Goal: Browse casually

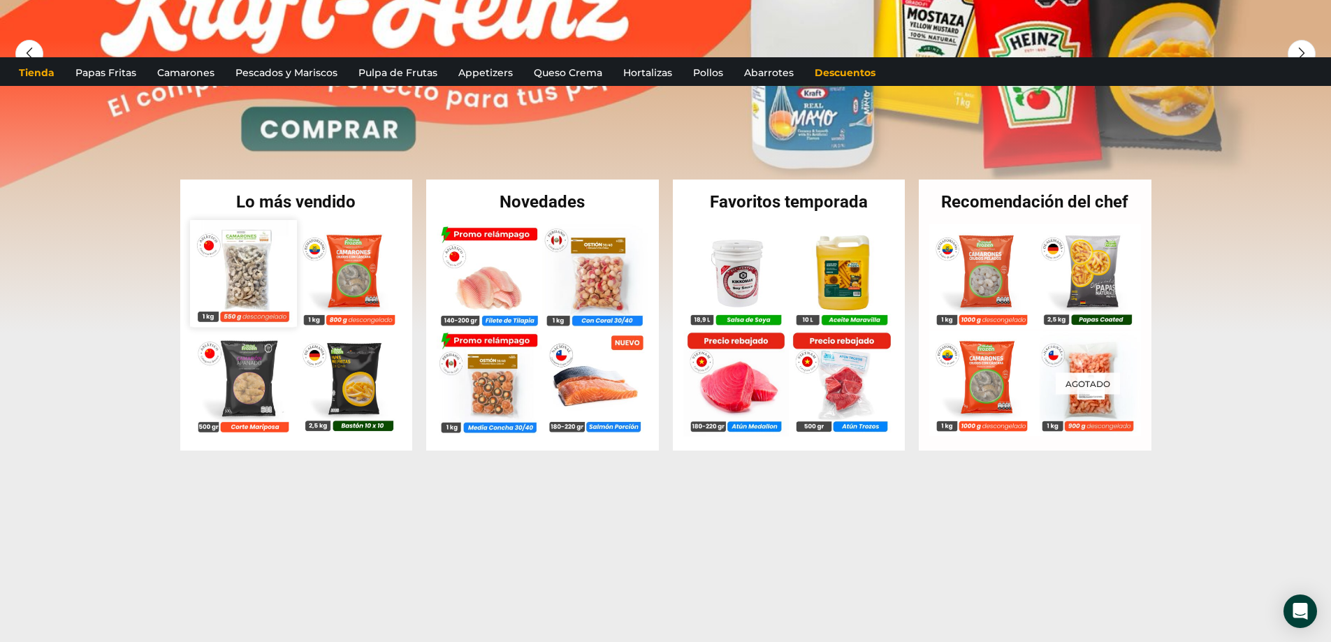
scroll to position [233, 0]
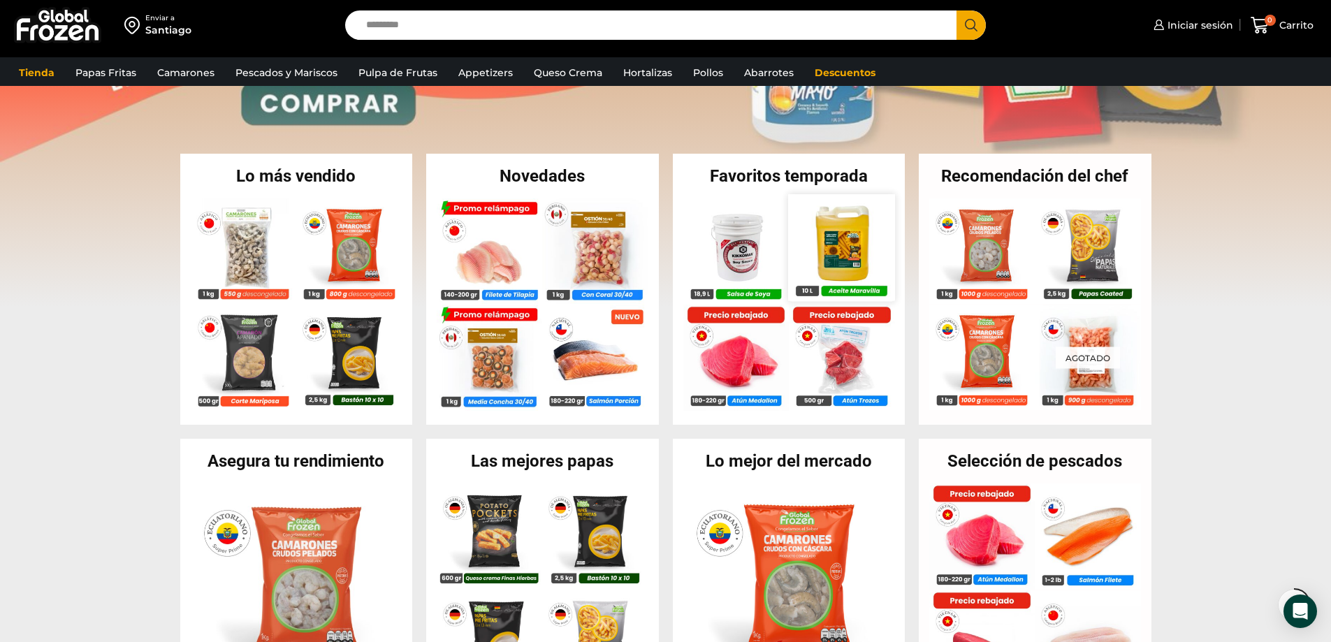
click at [842, 256] on img at bounding box center [841, 247] width 106 height 106
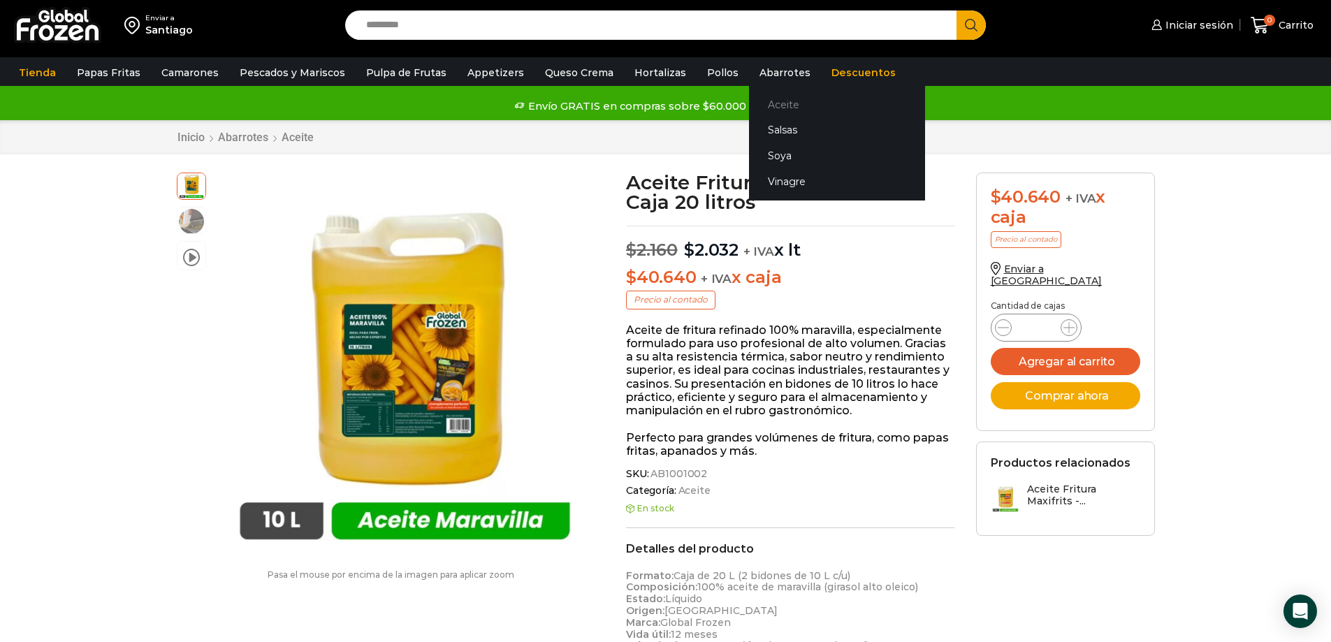
click at [761, 103] on link "Aceite" at bounding box center [837, 105] width 176 height 26
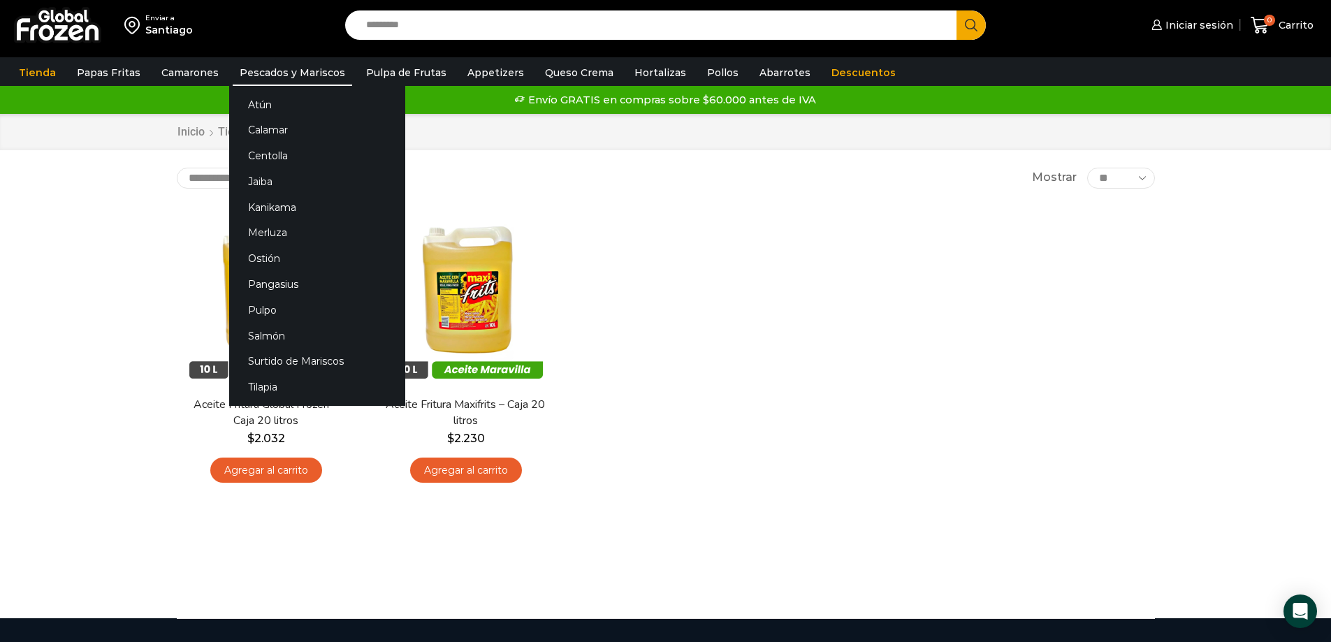
click at [264, 72] on link "Pescados y Mariscos" at bounding box center [292, 72] width 119 height 27
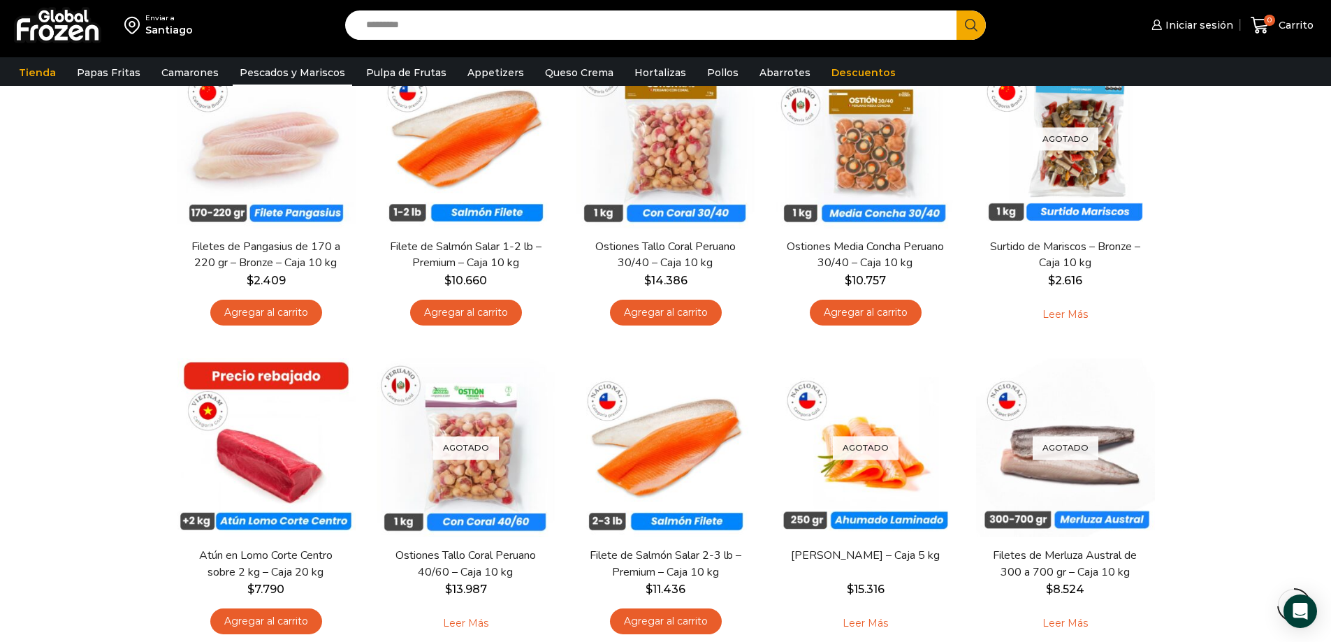
scroll to position [1007, 0]
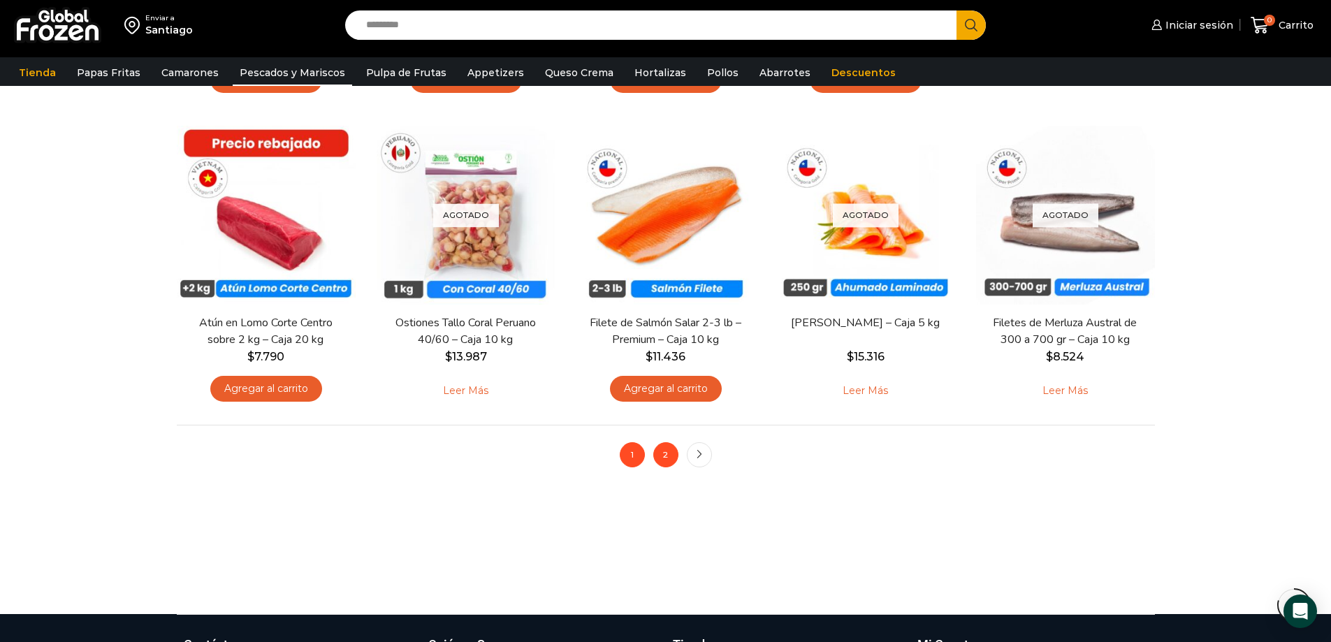
click at [662, 456] on link "2" at bounding box center [665, 454] width 25 height 25
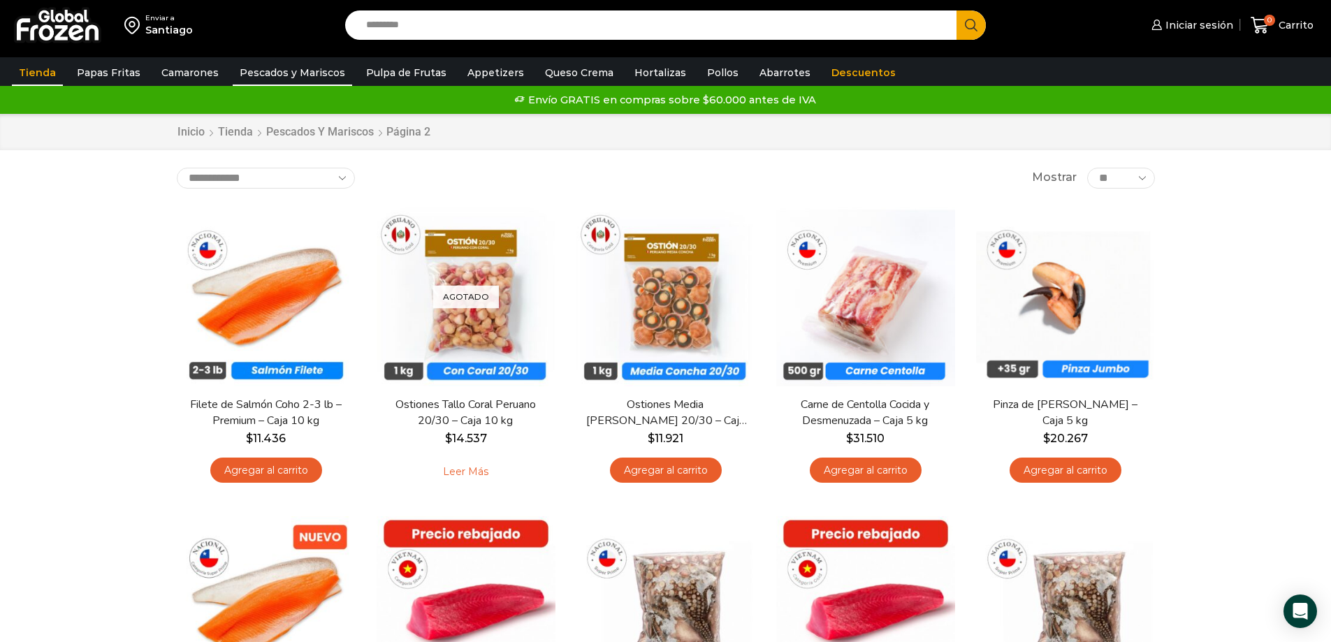
click at [31, 74] on link "Tienda" at bounding box center [37, 72] width 51 height 27
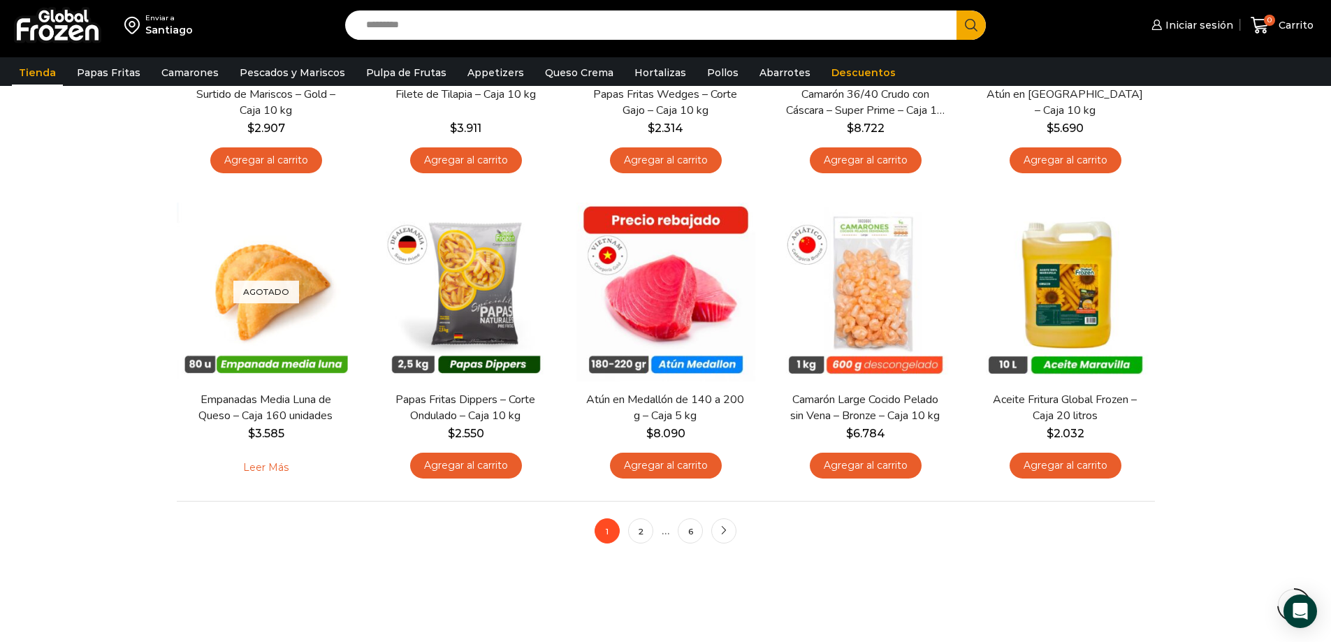
scroll to position [931, 0]
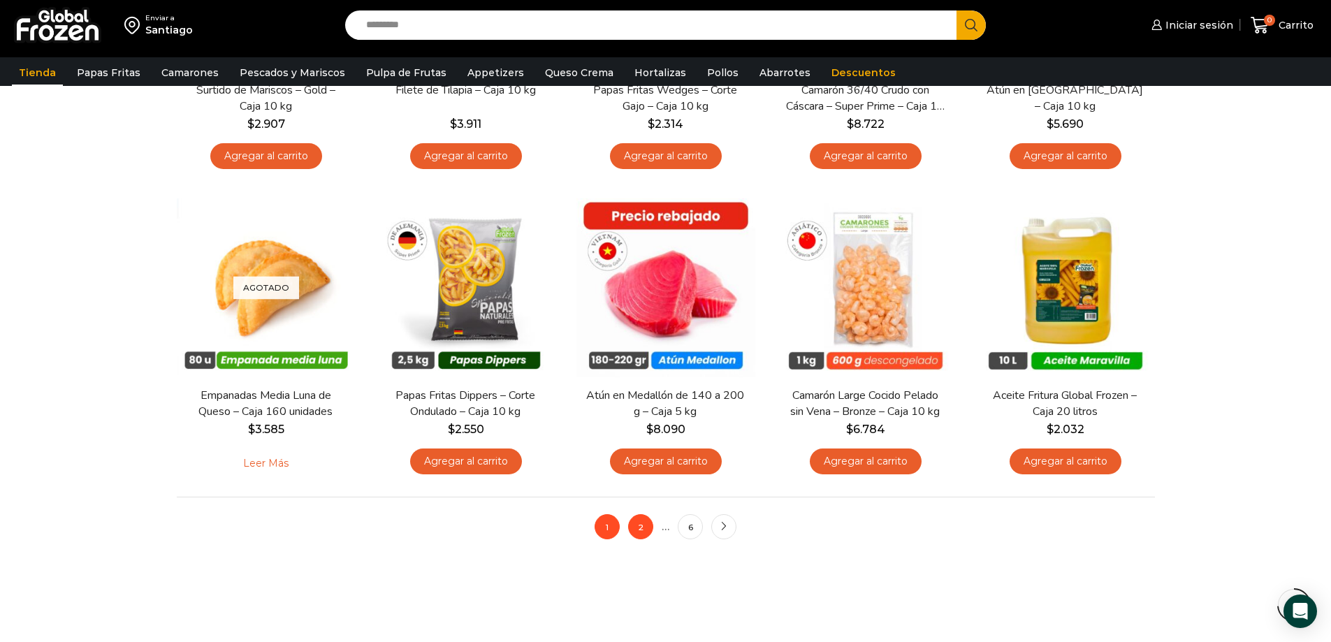
click at [638, 528] on link "2" at bounding box center [640, 526] width 25 height 25
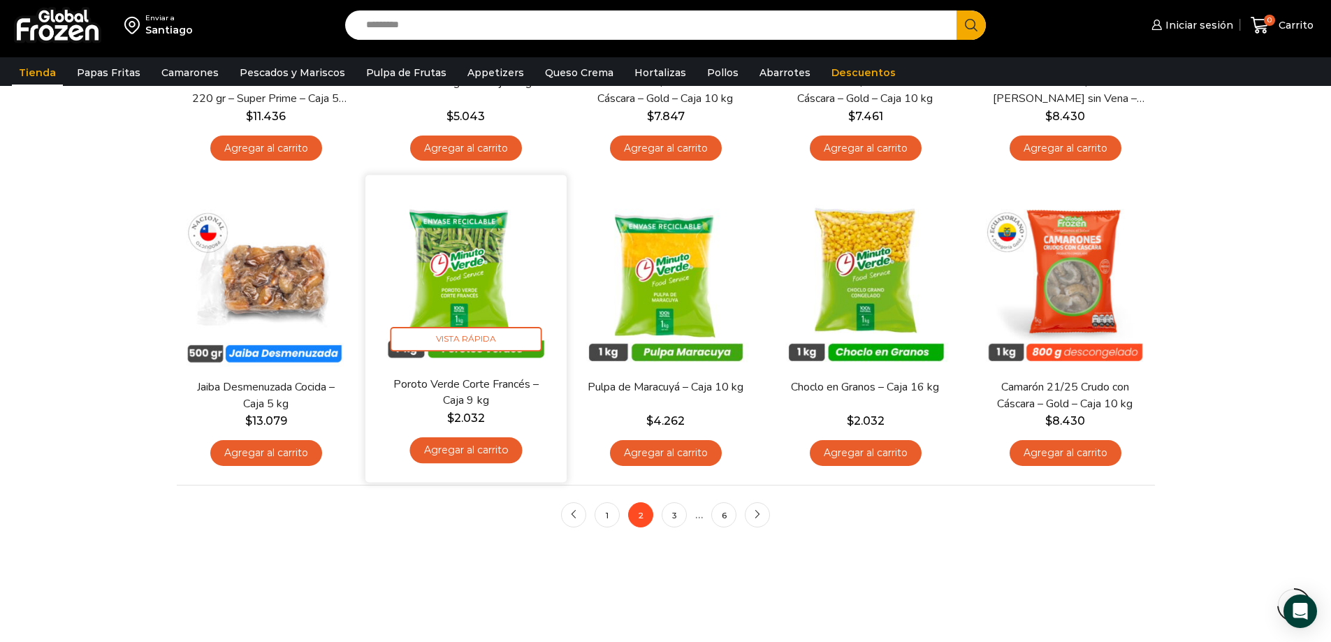
scroll to position [931, 0]
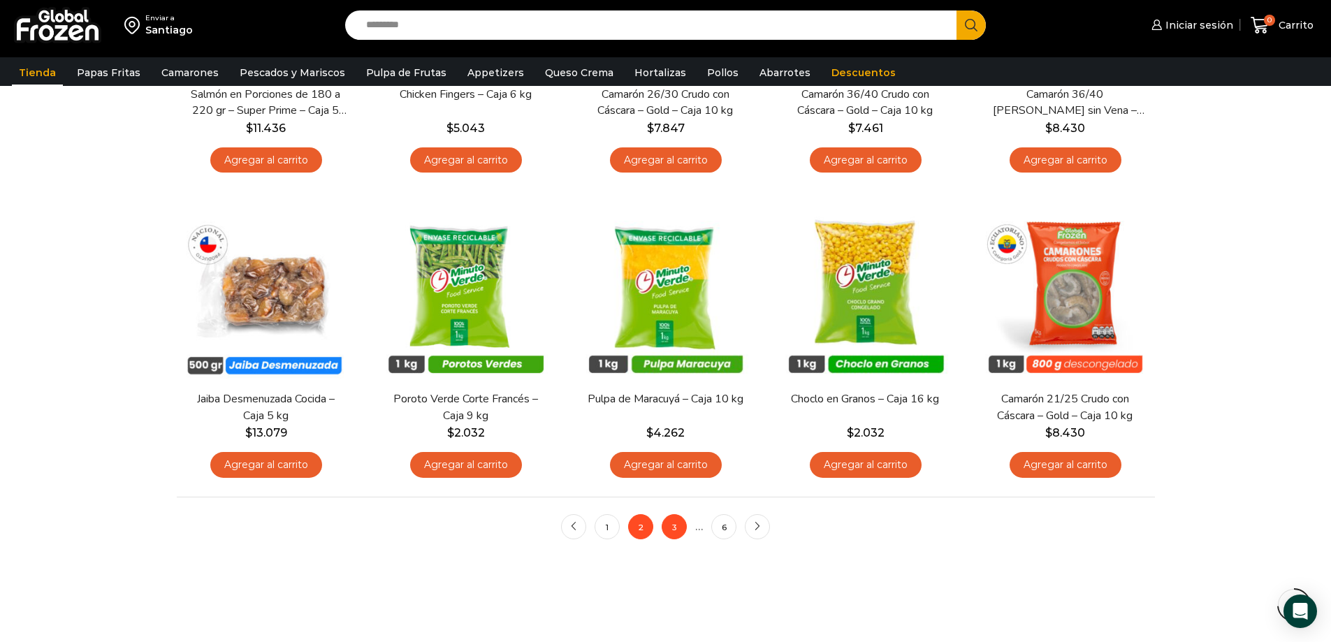
click at [664, 526] on link "3" at bounding box center [674, 526] width 25 height 25
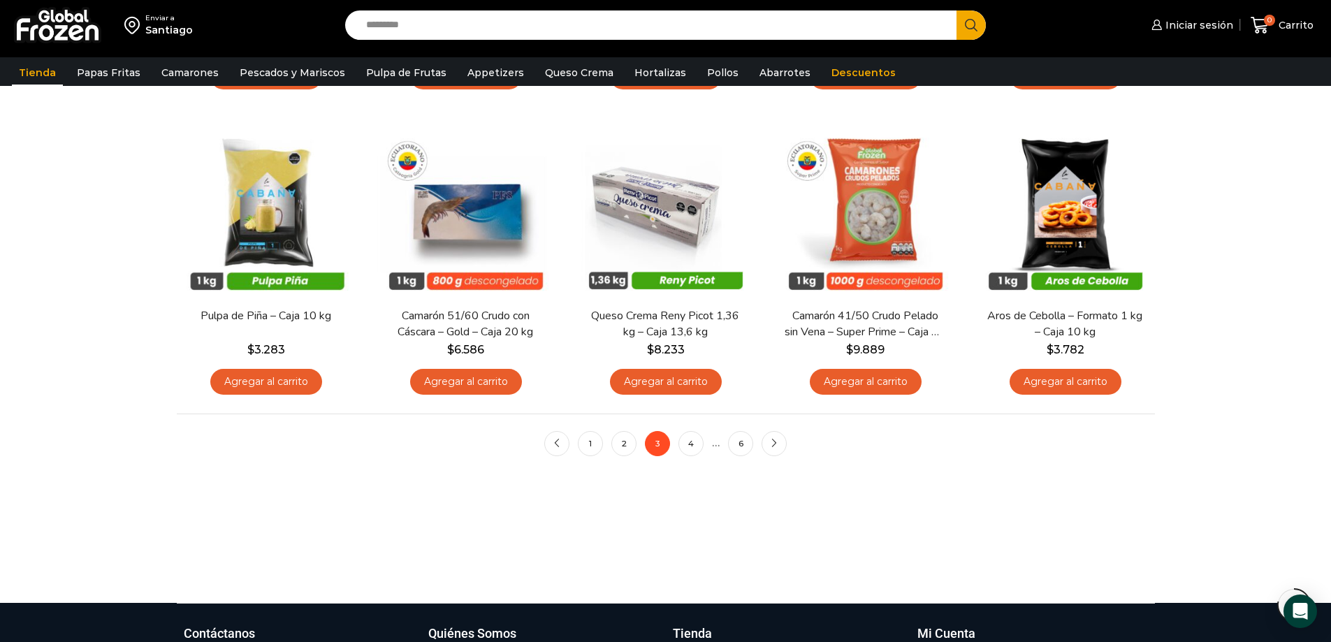
scroll to position [981, 0]
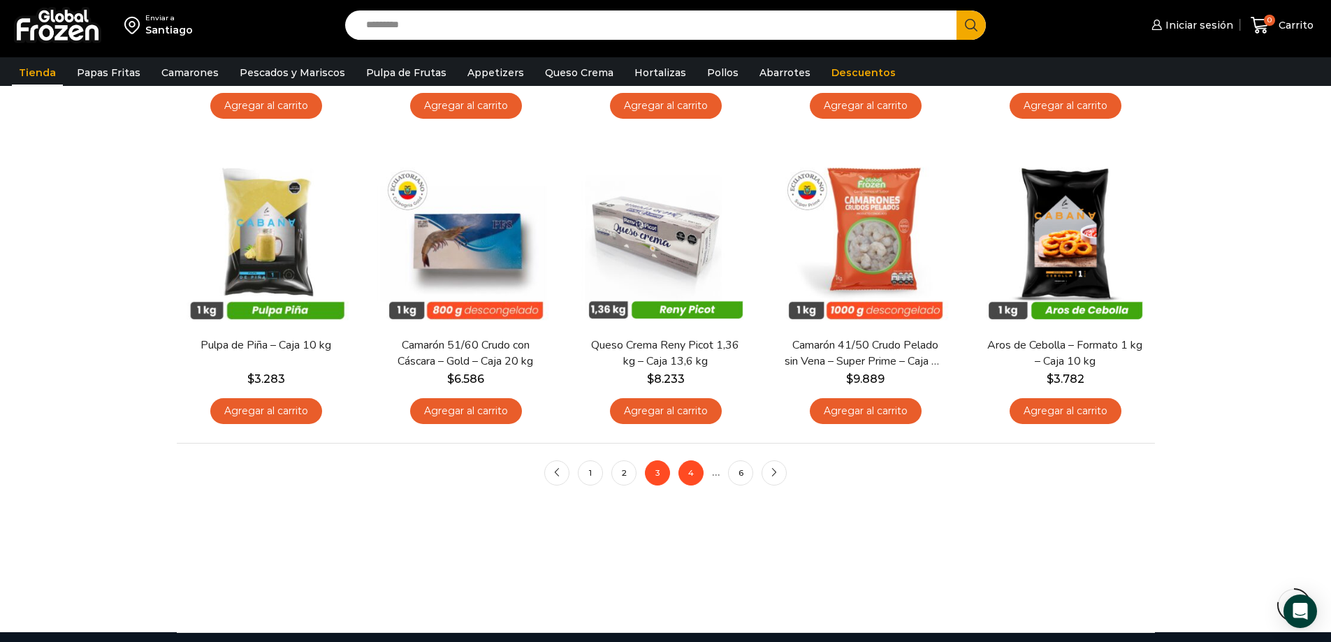
click at [684, 468] on link "4" at bounding box center [690, 472] width 25 height 25
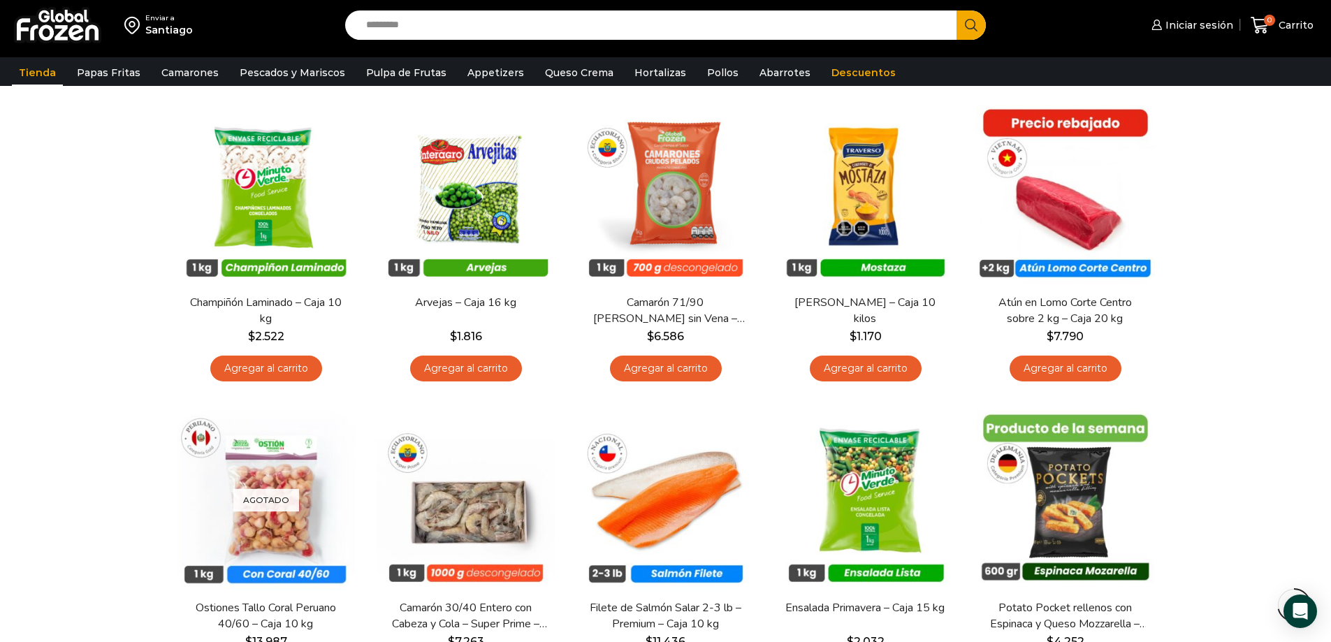
scroll to position [960, 0]
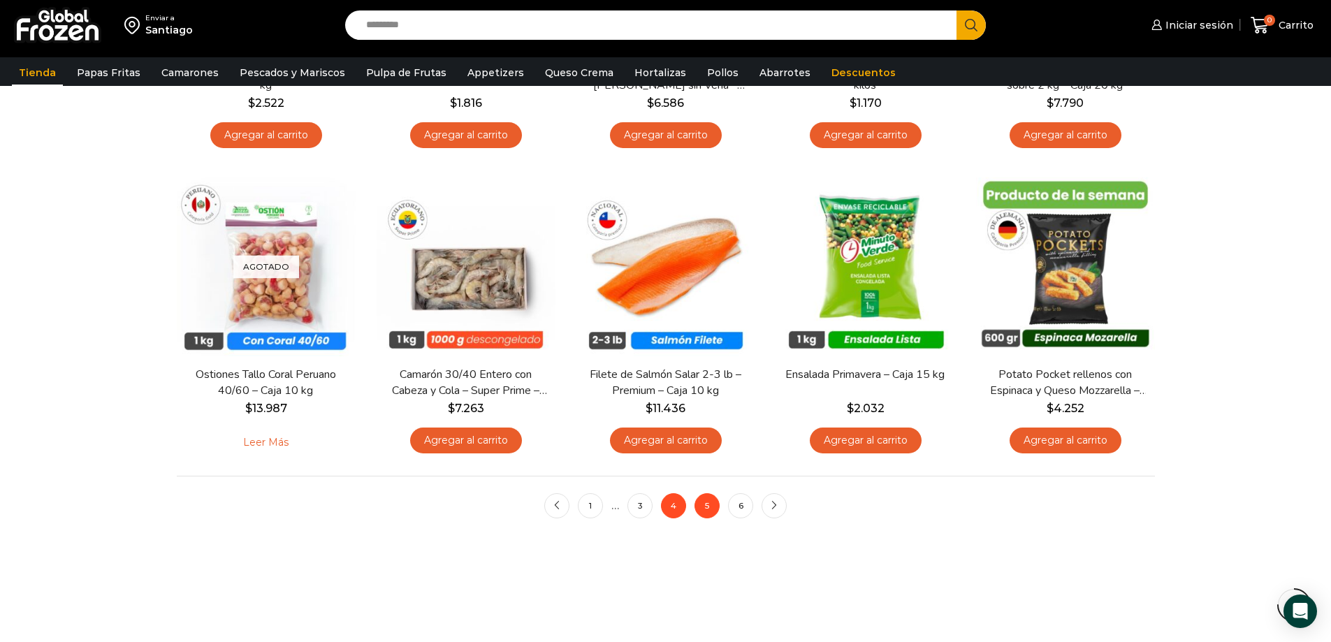
click at [711, 509] on link "5" at bounding box center [706, 505] width 25 height 25
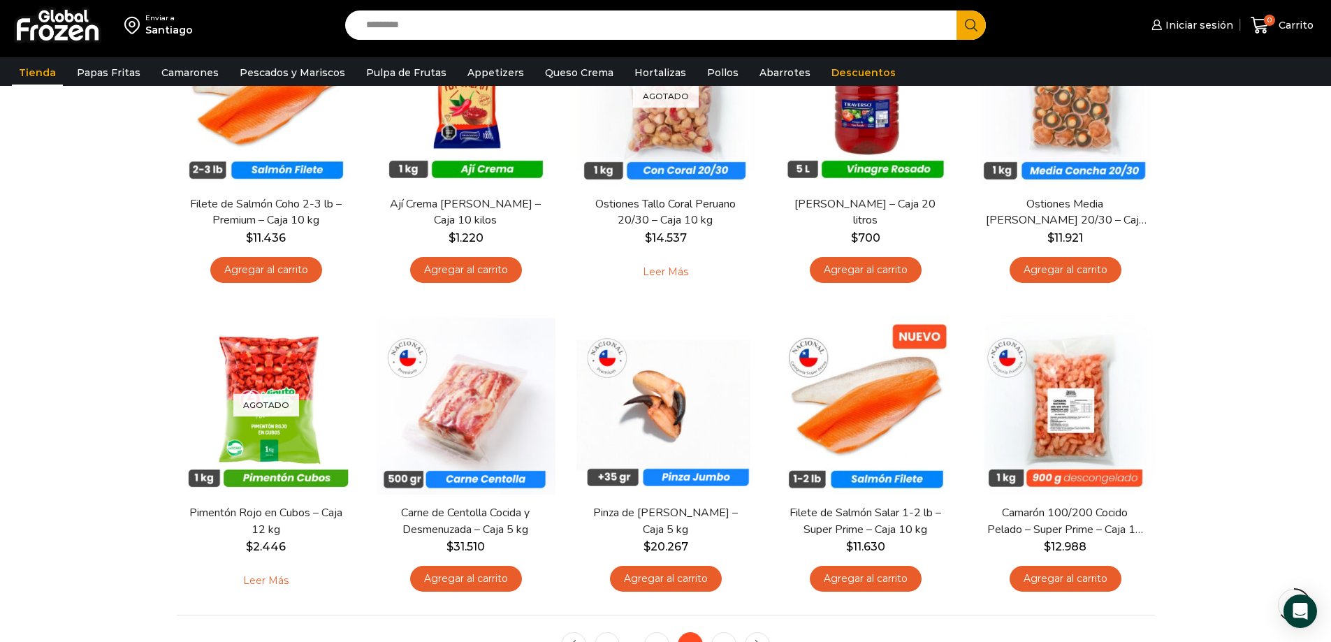
scroll to position [1058, 0]
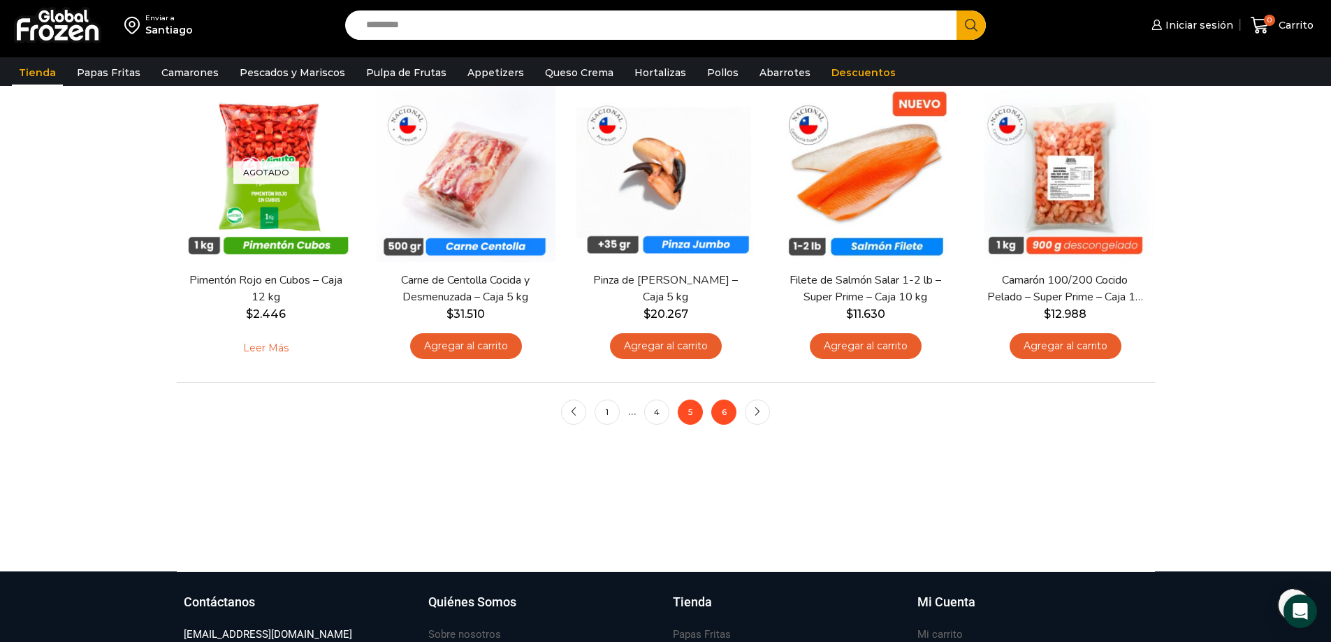
click at [718, 413] on link "6" at bounding box center [723, 412] width 25 height 25
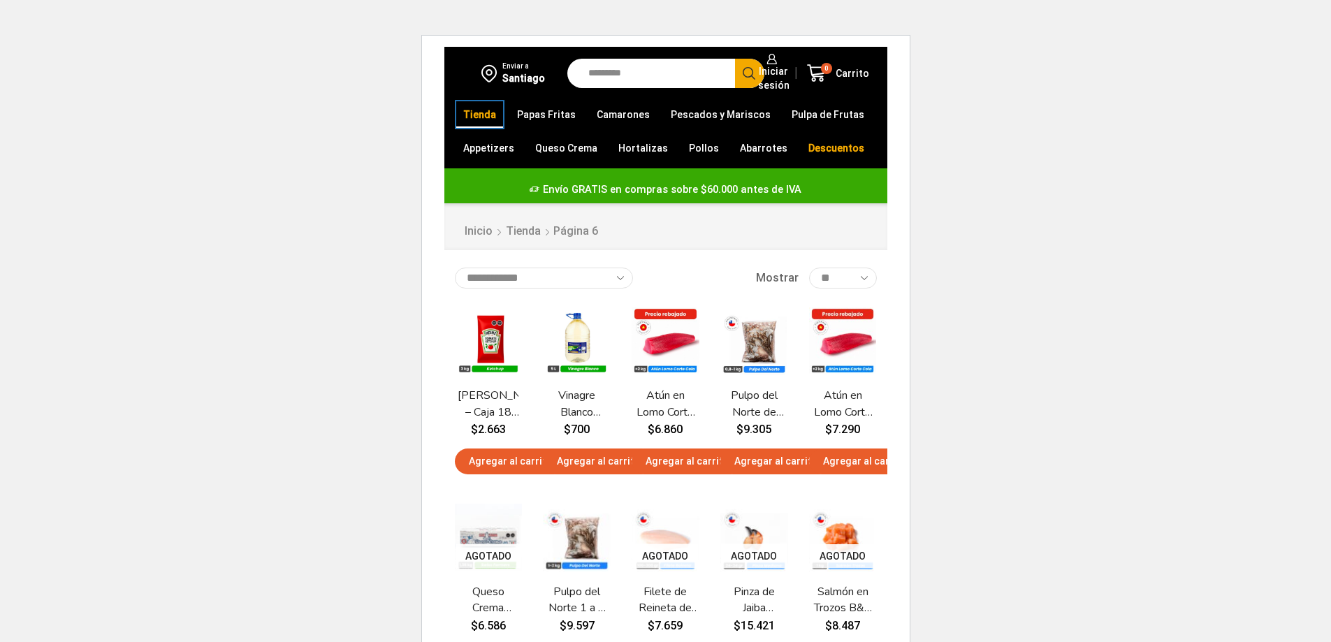
click at [479, 109] on link "Tienda" at bounding box center [479, 114] width 47 height 27
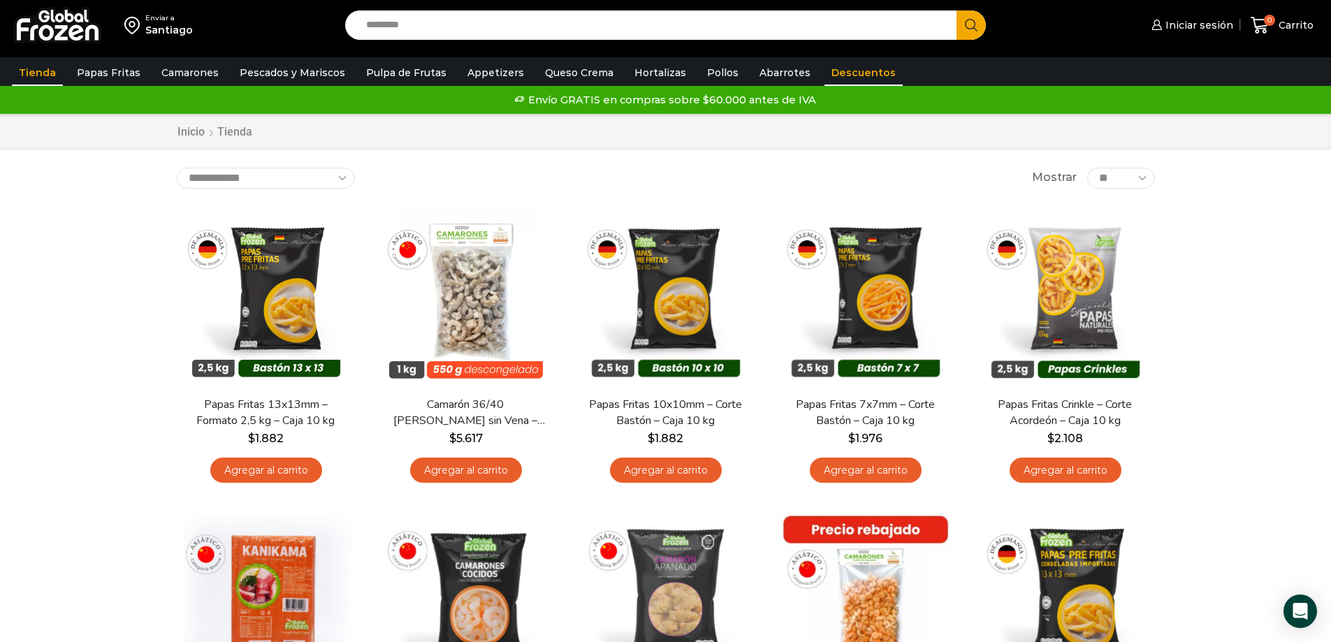
click at [824, 75] on link "Descuentos" at bounding box center [863, 72] width 78 height 27
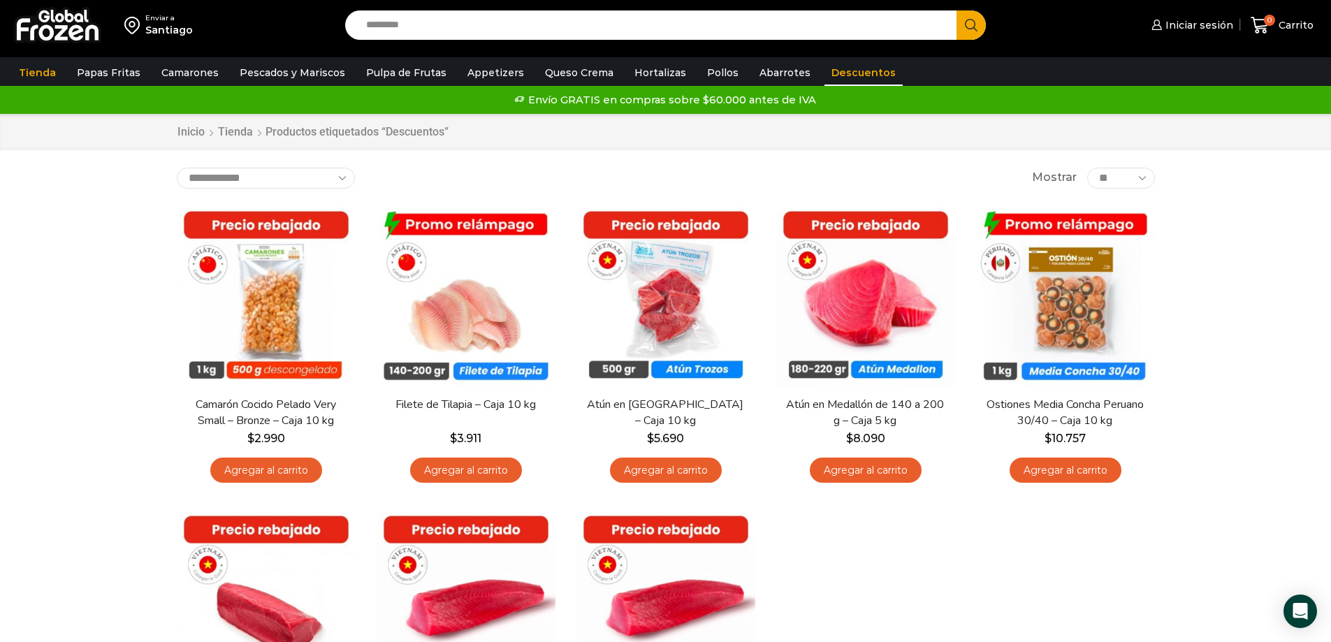
click at [41, 29] on img at bounding box center [57, 25] width 87 height 36
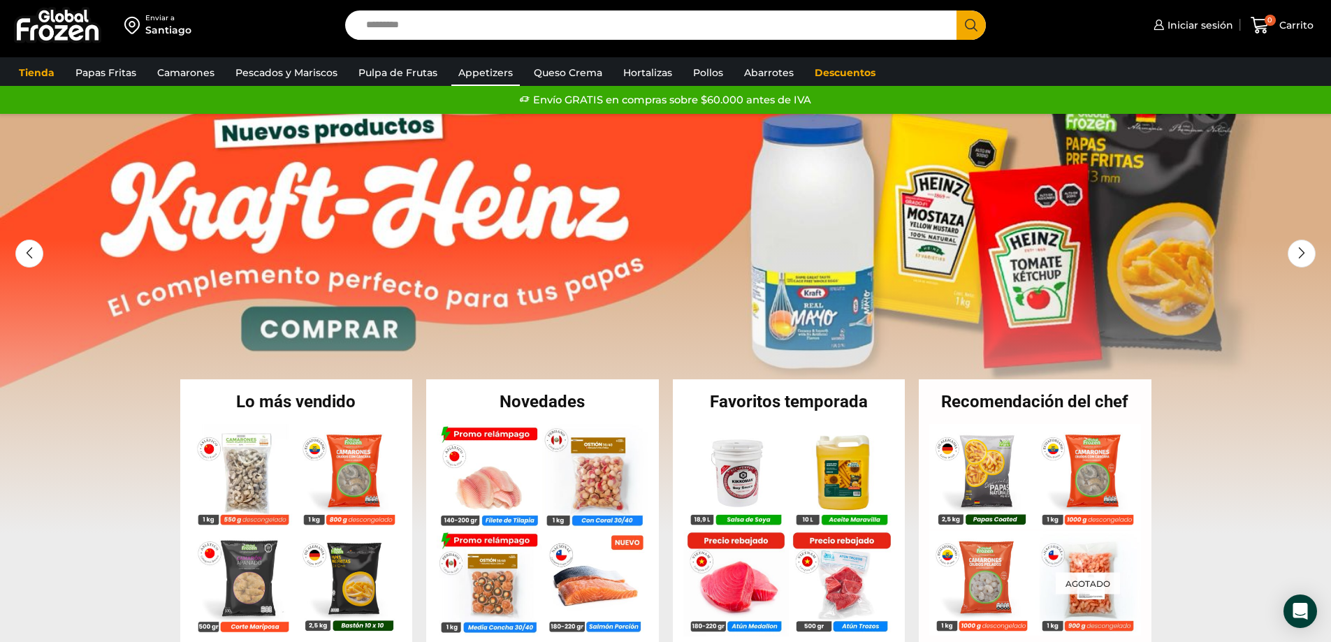
click at [474, 75] on link "Appetizers" at bounding box center [485, 72] width 68 height 27
